Goal: Task Accomplishment & Management: Manage account settings

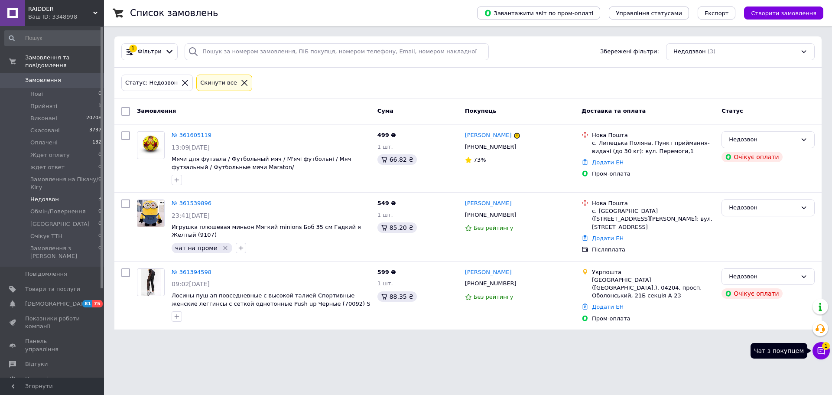
click at [823, 348] on span "1" at bounding box center [826, 346] width 8 height 8
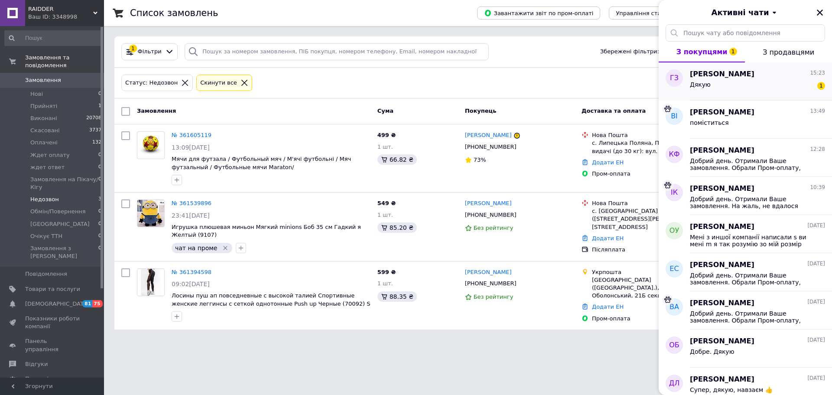
click at [733, 75] on span "Григорович Злата" at bounding box center [722, 74] width 65 height 10
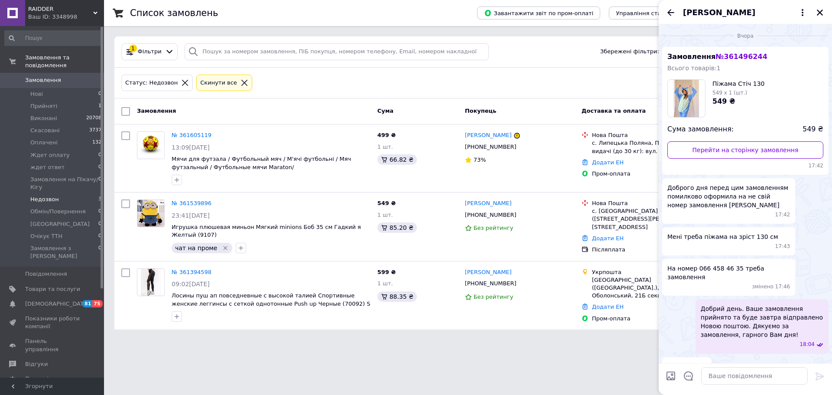
scroll to position [356, 0]
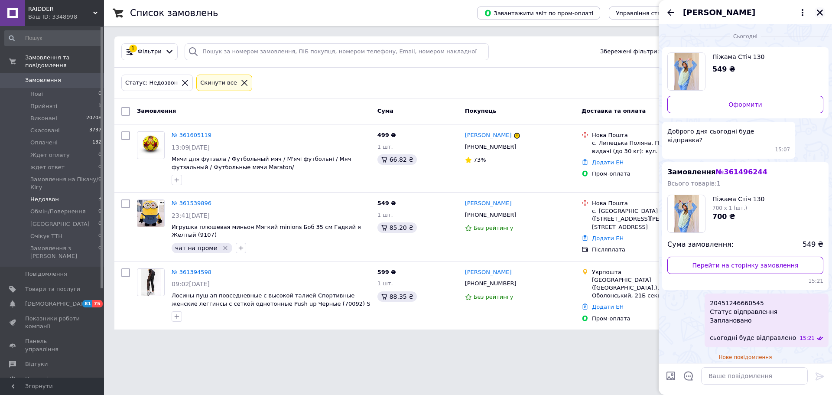
click at [822, 10] on icon "Закрити" at bounding box center [820, 13] width 6 height 6
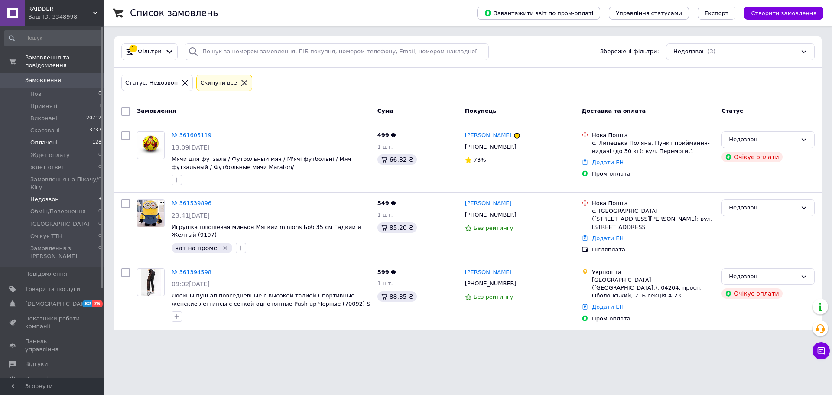
click at [46, 139] on span "Оплачені" at bounding box center [43, 143] width 27 height 8
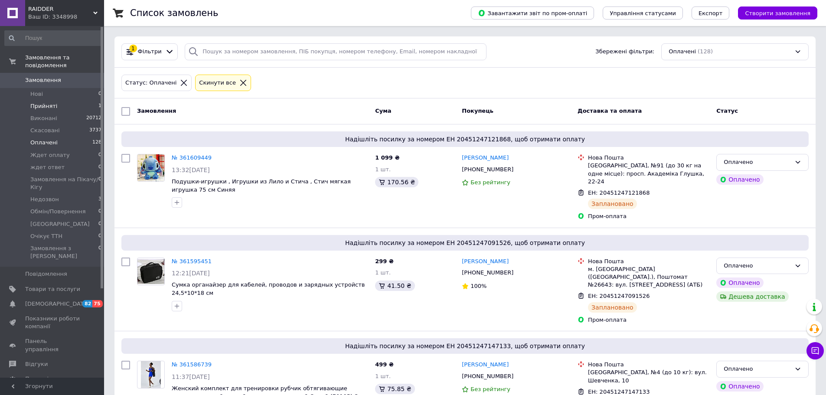
click at [42, 102] on span "Прийняті" at bounding box center [43, 106] width 27 height 8
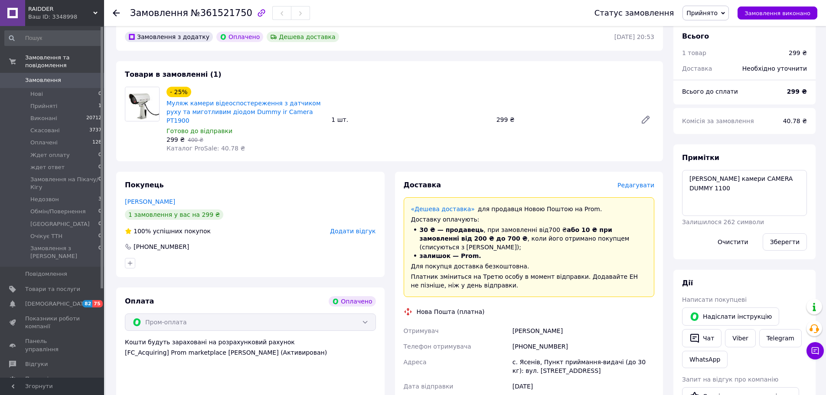
scroll to position [247, 0]
drag, startPoint x: 802, startPoint y: 181, endPoint x: 682, endPoint y: 180, distance: 120.1
click at [689, 180] on textarea "Матрикс Муляж камери CAMERA DUMMY 1100" at bounding box center [744, 193] width 125 height 46
click at [798, 183] on textarea "Матрикс Муляж камери CAMERA DUMMY 1100" at bounding box center [744, 193] width 125 height 46
paste textarea "Код товару: 11912"
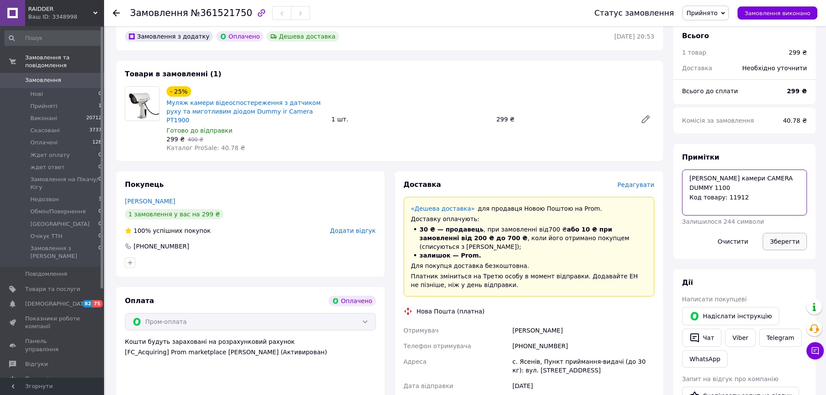
type textarea "Матрикс Муляж камери CAMERA DUMMY 1100 Код товару: 11912"
click at [784, 235] on button "Зберегти" at bounding box center [785, 241] width 44 height 17
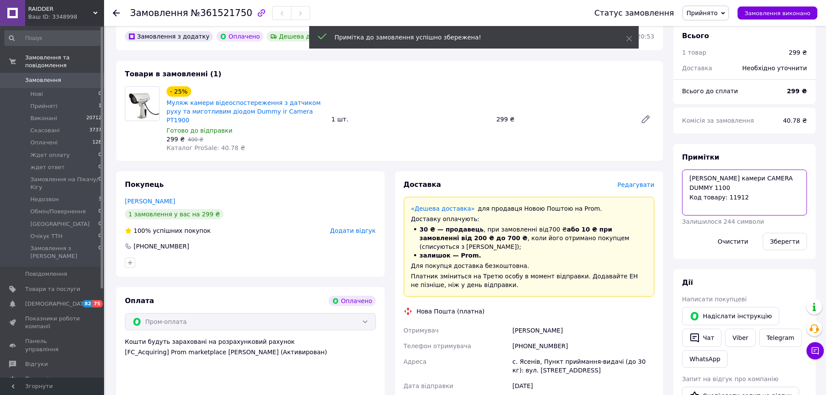
click at [730, 190] on textarea "Матрикс Муляж камери CAMERA DUMMY 1100 Код товару: 11912" at bounding box center [744, 193] width 125 height 46
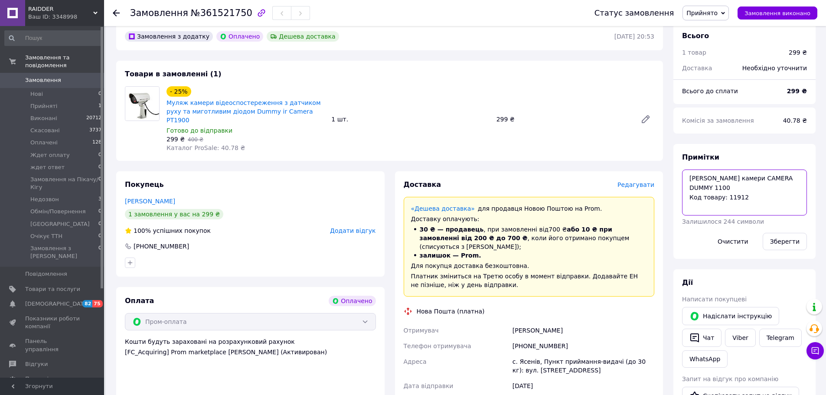
click at [772, 199] on textarea "Матрикс Муляж камери CAMERA DUMMY 1100 Код товару: 11912" at bounding box center [744, 193] width 125 height 46
drag, startPoint x: 801, startPoint y: 177, endPoint x: 688, endPoint y: 180, distance: 113.6
click at [688, 180] on textarea "Матрикс Муляж камери CAMERA DUMMY 1100 Код товару: 11912" at bounding box center [744, 193] width 125 height 46
drag, startPoint x: 742, startPoint y: 188, endPoint x: 689, endPoint y: 178, distance: 54.2
click at [689, 178] on textarea "Матрикс Муляж камери CAMERA DUMMY 1100 Код товару: 11912" at bounding box center [744, 193] width 125 height 46
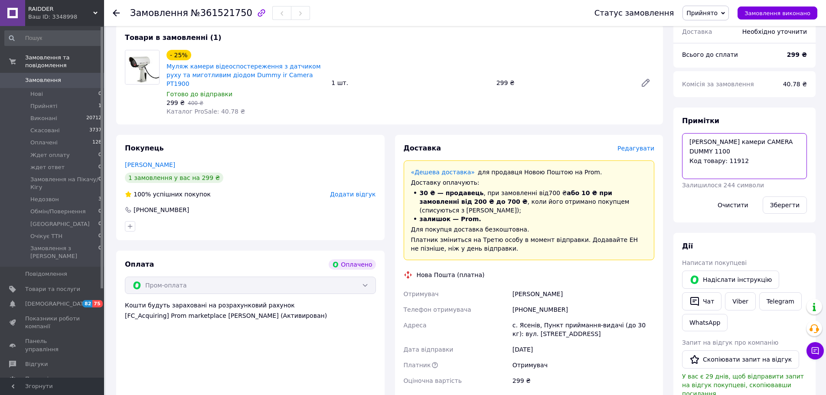
scroll to position [284, 0]
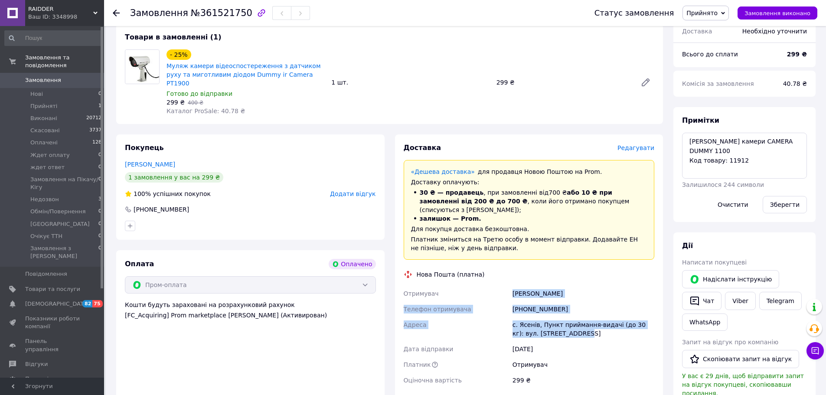
drag, startPoint x: 504, startPoint y: 265, endPoint x: 589, endPoint y: 307, distance: 94.6
click at [589, 307] on div "Отримувач Кавич Іра Телефон отримувача +380636439991 Адреса с. Ясенів, Пункт пр…" at bounding box center [529, 337] width 254 height 102
copy div "Отримувач Кавич Іра Телефон отримувача +380636439991 Адреса с. Ясенів, Пункт пр…"
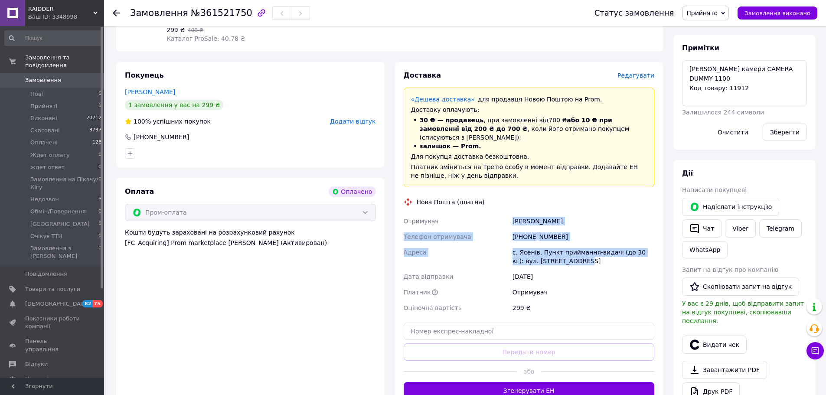
scroll to position [366, 0]
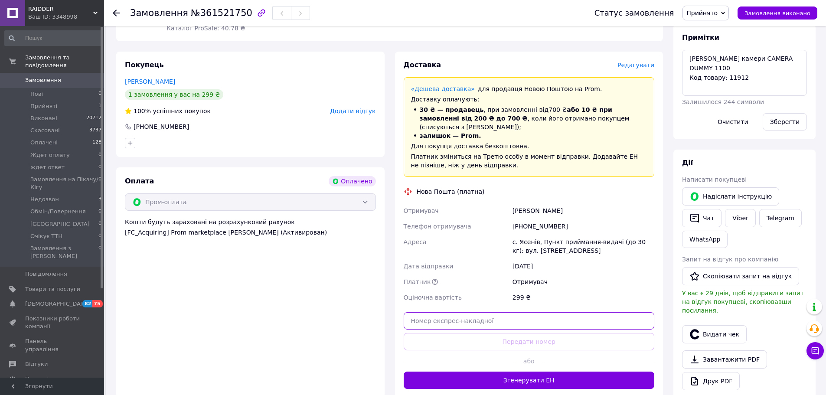
click at [529, 312] on input "text" at bounding box center [529, 320] width 251 height 17
paste input "20451247385978"
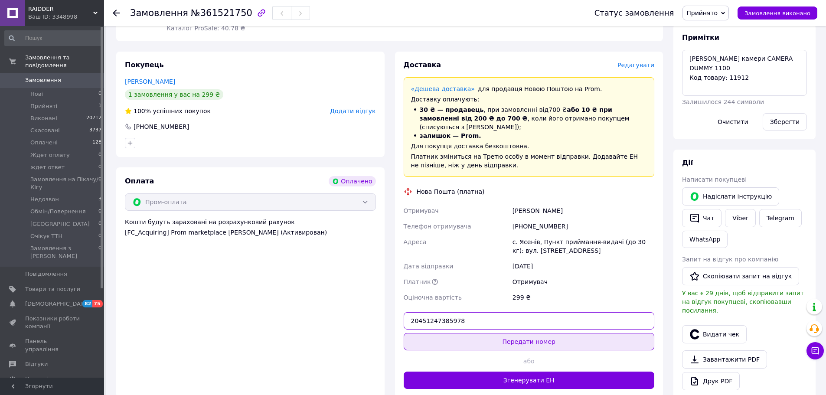
type input "20451247385978"
click at [521, 333] on button "Передати номер" at bounding box center [529, 341] width 251 height 17
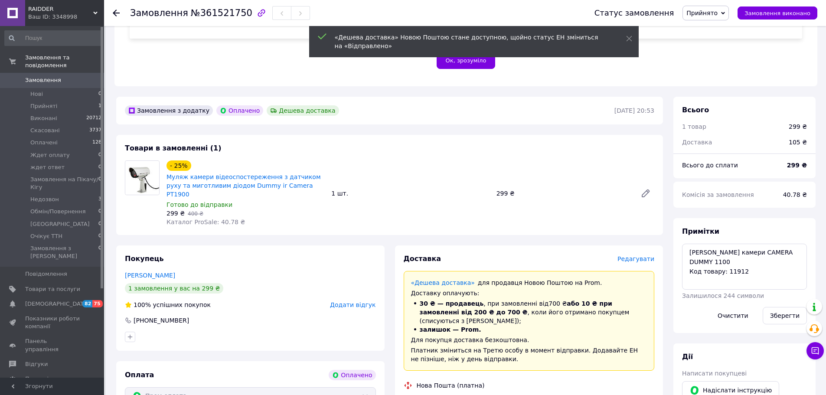
scroll to position [172, 0]
click at [214, 13] on span "№361521750" at bounding box center [222, 13] width 62 height 10
copy span "361521750"
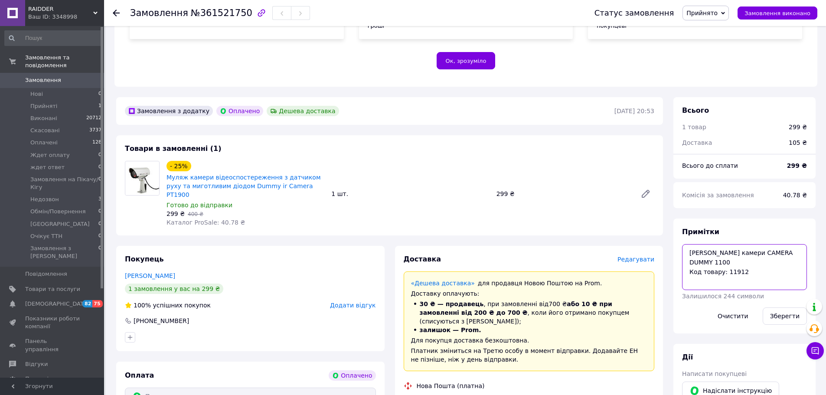
click at [687, 251] on textarea "Матрикс Муляж камери CAMERA DUMMY 1100 Код товару: 11912" at bounding box center [744, 267] width 125 height 46
click at [688, 272] on textarea "Матрикс 1.)Муляж камери CAMERA DUMMY 1100 Код товару: 11912" at bounding box center [744, 267] width 125 height 46
drag, startPoint x: 763, startPoint y: 264, endPoint x: 690, endPoint y: 246, distance: 75.5
click at [690, 246] on textarea "Матрикс 1.)Муляж камери CAMERA DUMMY 1100 Код товару: 11912" at bounding box center [744, 267] width 125 height 46
type textarea "Матрикс 1.)Муляж камери CAMERA DUMMY 1100 Код товару: 11912"
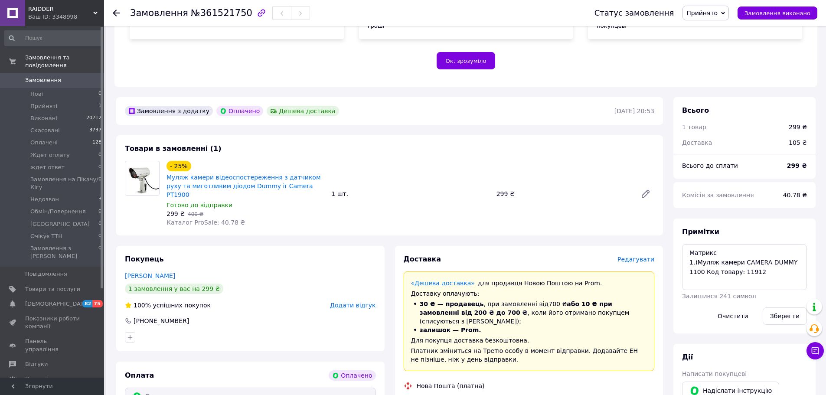
drag, startPoint x: 577, startPoint y: 376, endPoint x: 511, endPoint y: 378, distance: 66.4
copy div "20451247385978"
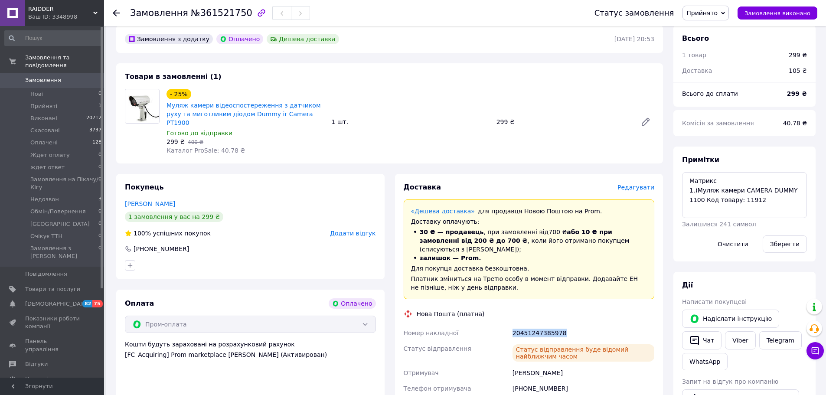
scroll to position [243, 0]
click at [715, 14] on span "Прийнято" at bounding box center [701, 13] width 31 height 7
click at [715, 87] on li "[GEOGRAPHIC_DATA]" at bounding box center [727, 85] width 88 height 13
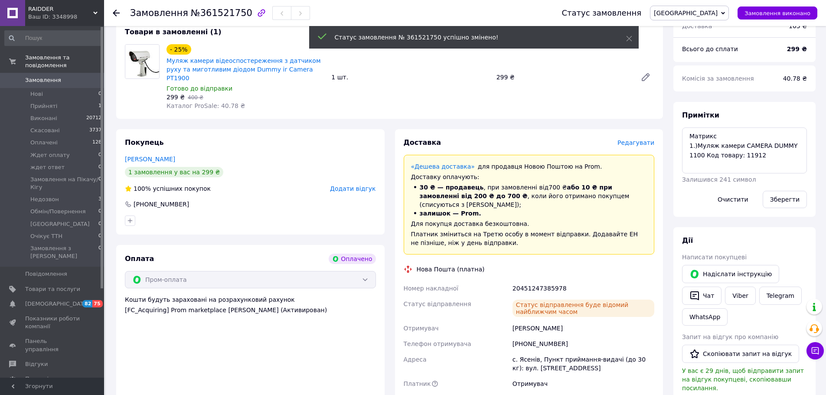
scroll to position [266, 0]
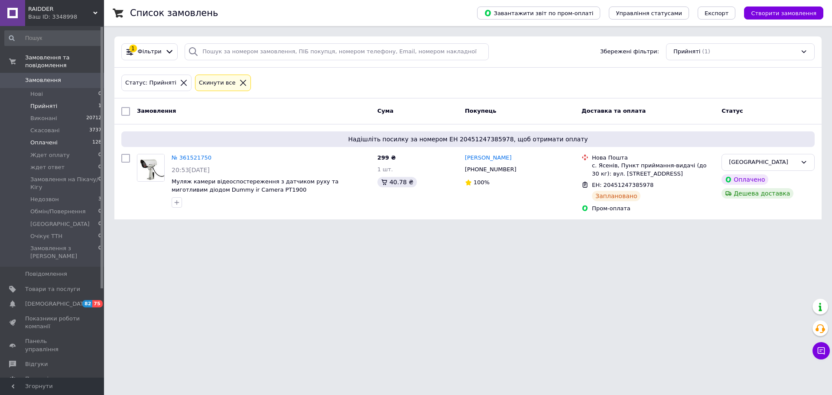
click at [38, 140] on li "Оплачені 128" at bounding box center [53, 143] width 107 height 12
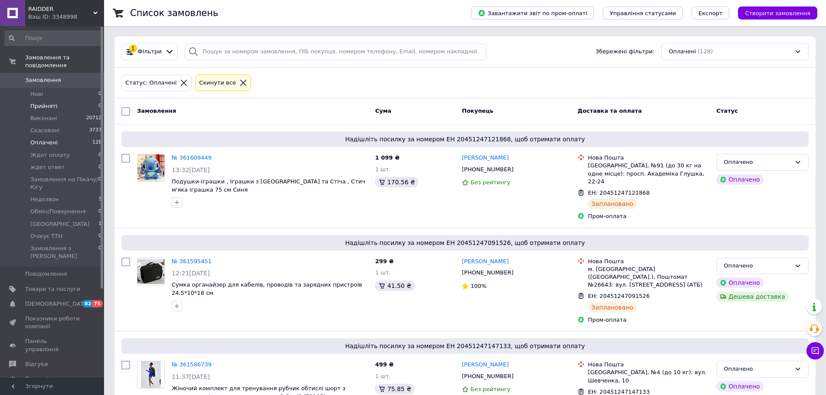
click at [39, 102] on span "Прийняті" at bounding box center [43, 106] width 27 height 8
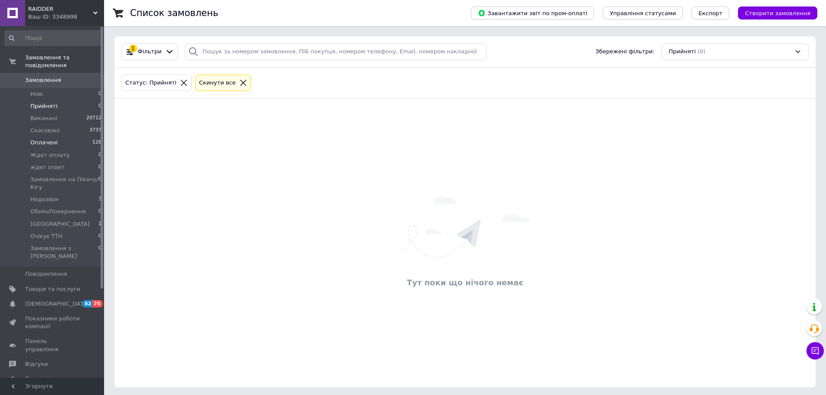
click at [50, 139] on span "Оплачені" at bounding box center [43, 143] width 27 height 8
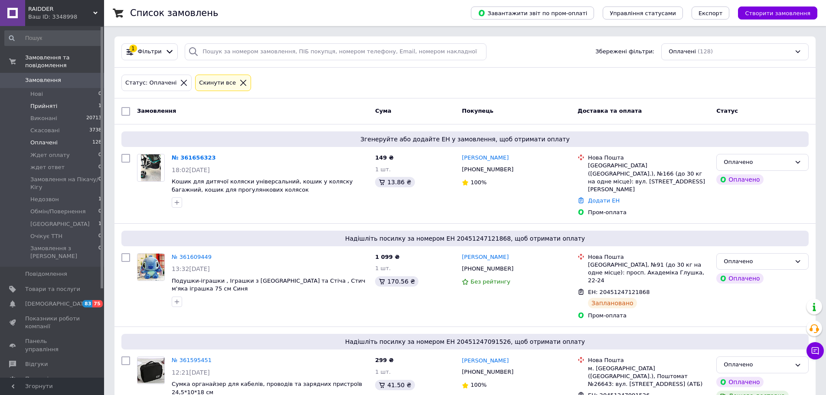
click at [42, 102] on span "Прийняті" at bounding box center [43, 106] width 27 height 8
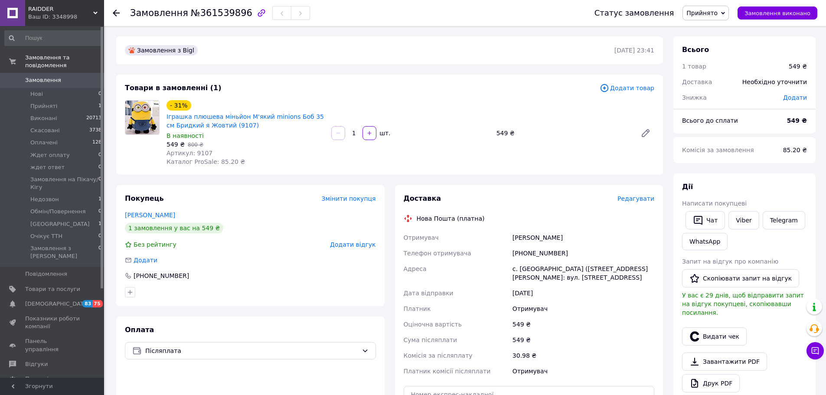
click at [198, 155] on span "Артикул: 9107" at bounding box center [189, 153] width 46 height 7
copy span "9107"
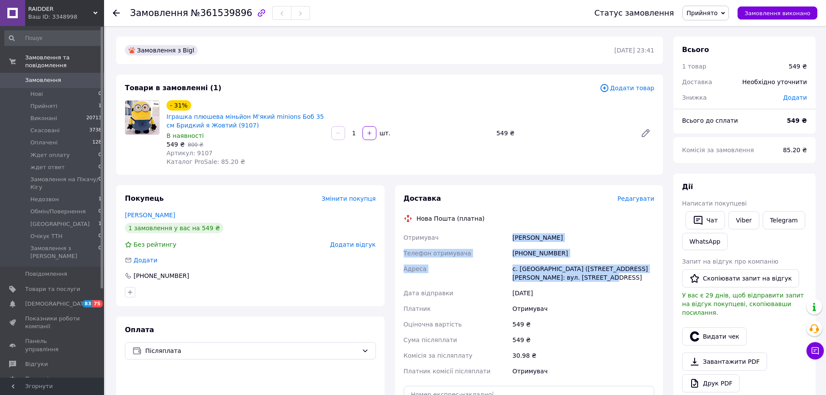
drag, startPoint x: 506, startPoint y: 237, endPoint x: 599, endPoint y: 281, distance: 103.2
click at [599, 281] on div "Отримувач Кметь Іван Телефон отримувача +380663431596 Адреса с. Підгайці (Волин…" at bounding box center [529, 304] width 254 height 149
copy div "Отримувач Кметь Іван Телефон отримувача +380663431596 Адреса с. Підгайці (Волин…"
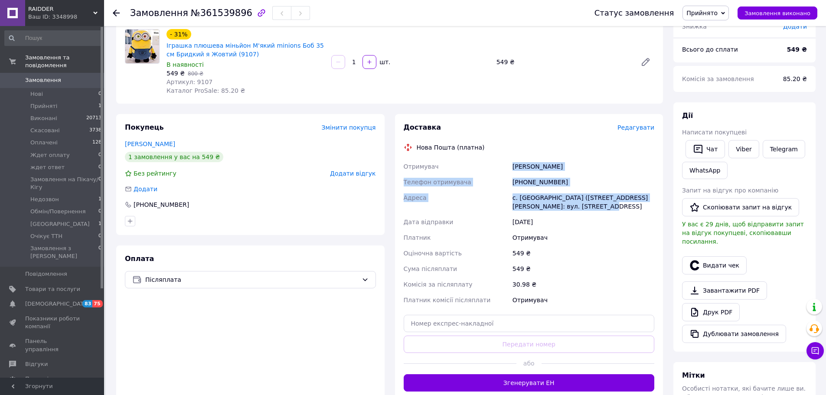
scroll to position [72, 0]
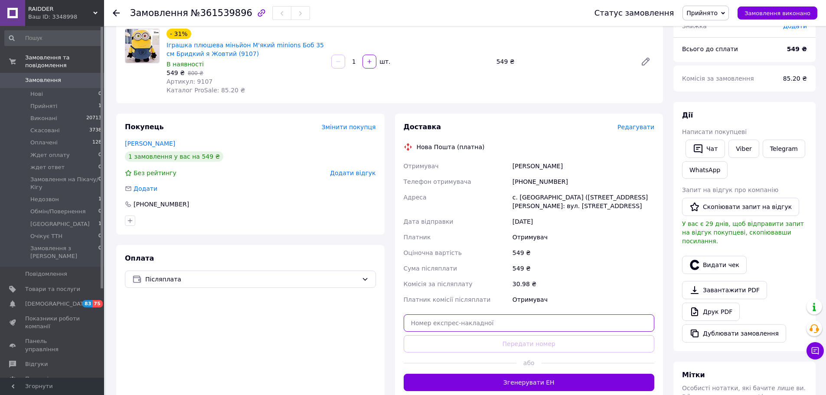
click at [523, 322] on input "text" at bounding box center [529, 322] width 251 height 17
paste input "20451247441537"
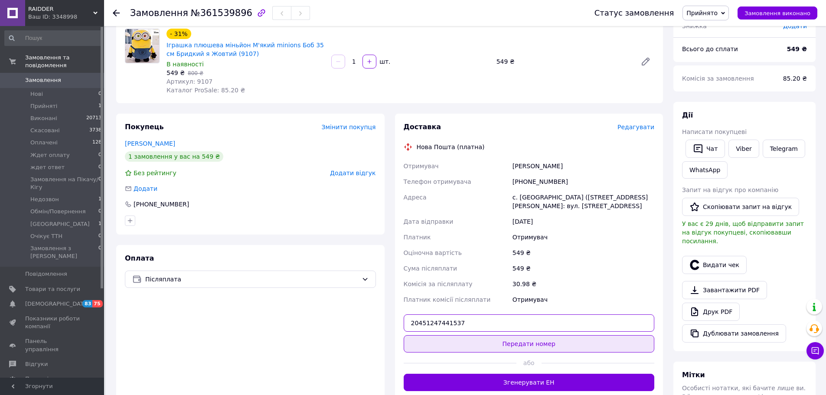
type input "20451247441537"
click at [531, 339] on button "Передати номер" at bounding box center [529, 343] width 251 height 17
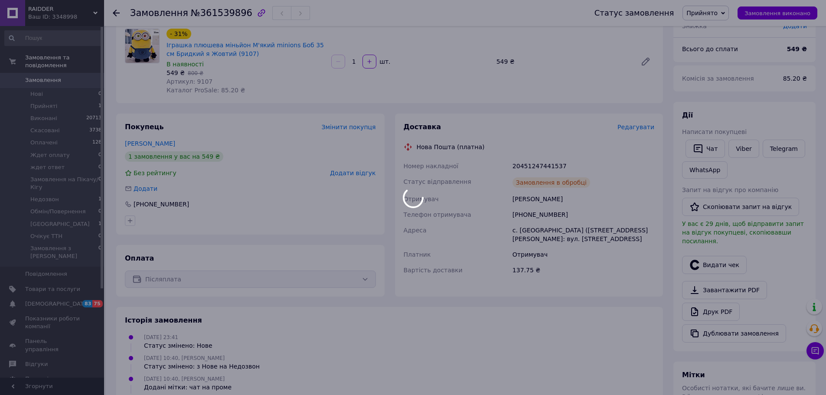
scroll to position [0, 0]
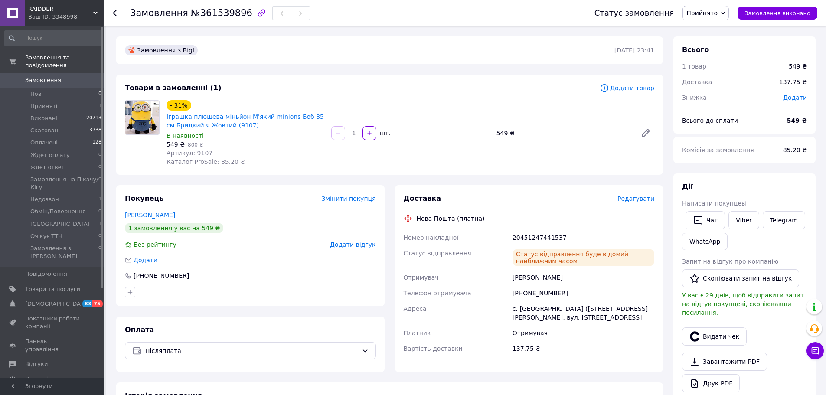
click at [212, 21] on div "Замовлення №361539896" at bounding box center [353, 13] width 447 height 26
click at [214, 16] on span "№361539896" at bounding box center [222, 13] width 62 height 10
copy span "361539896"
click at [726, 16] on span "Прийнято" at bounding box center [705, 13] width 46 height 15
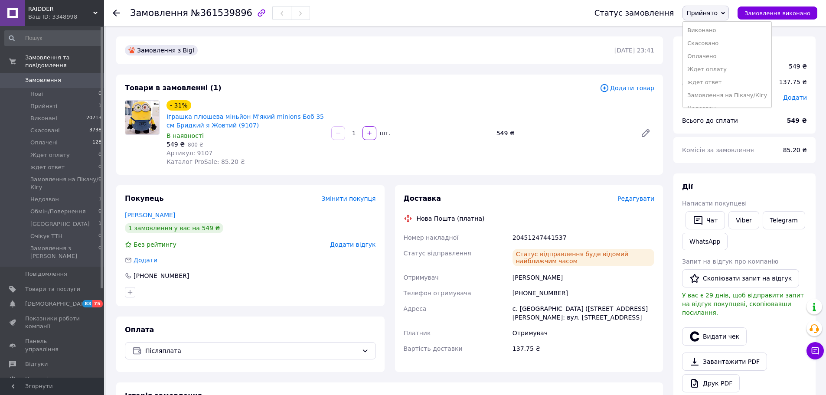
click at [721, 32] on li "Виконано" at bounding box center [727, 30] width 88 height 13
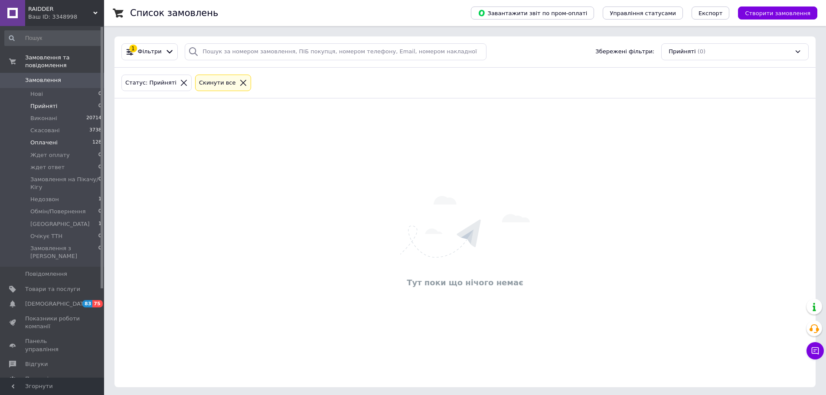
click at [42, 139] on span "Оплачені" at bounding box center [43, 143] width 27 height 8
